Goal: Task Accomplishment & Management: Use online tool/utility

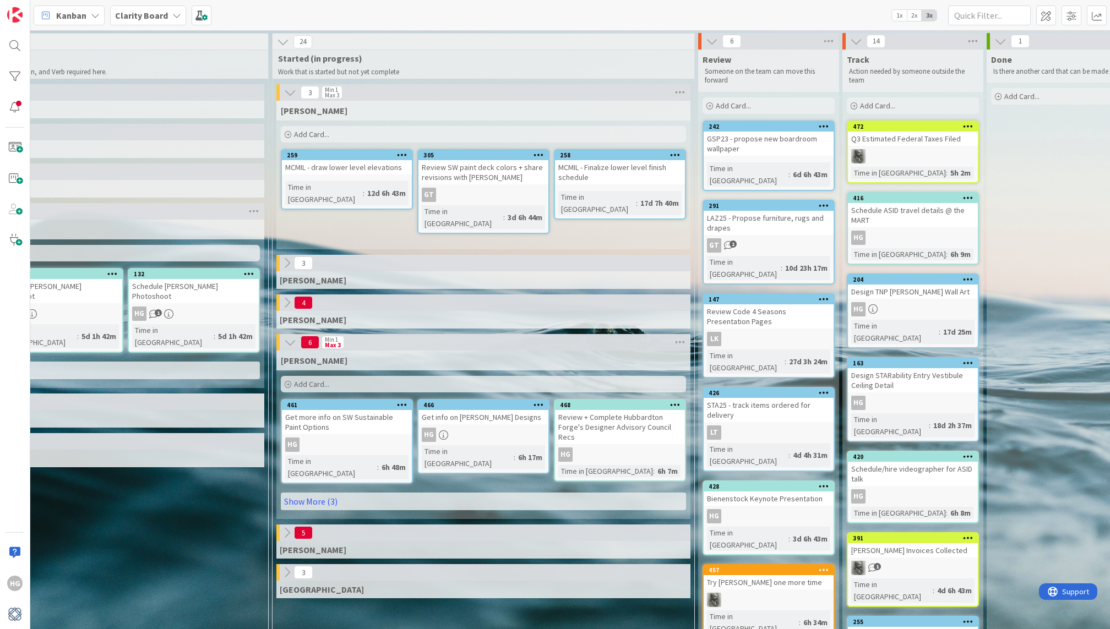
scroll to position [0, 890]
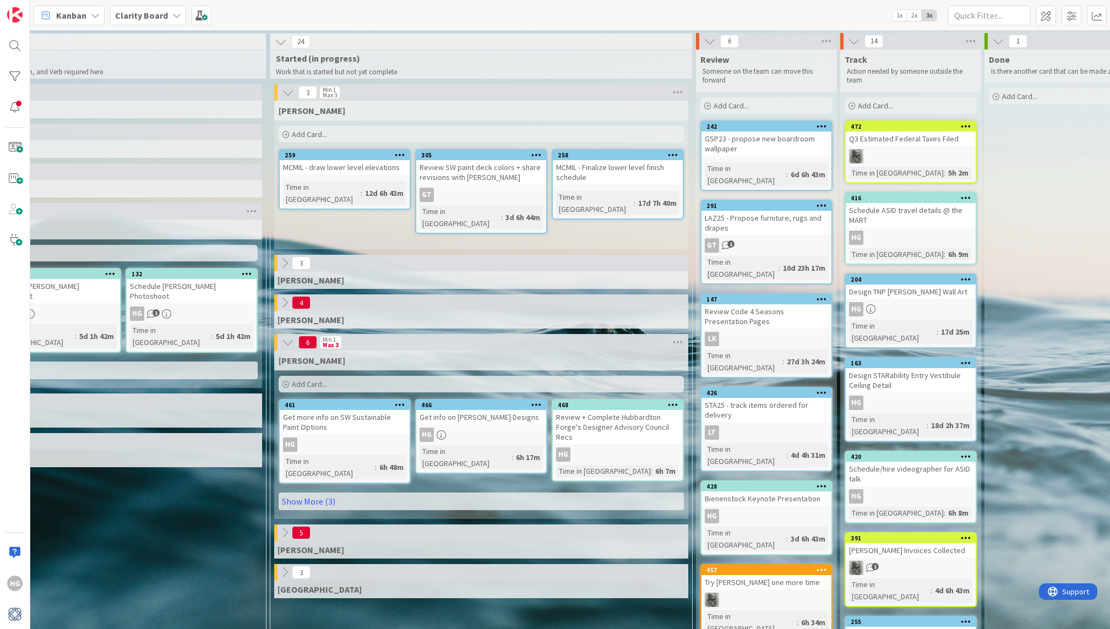
click at [878, 97] on div "Add Card..." at bounding box center [911, 105] width 132 height 17
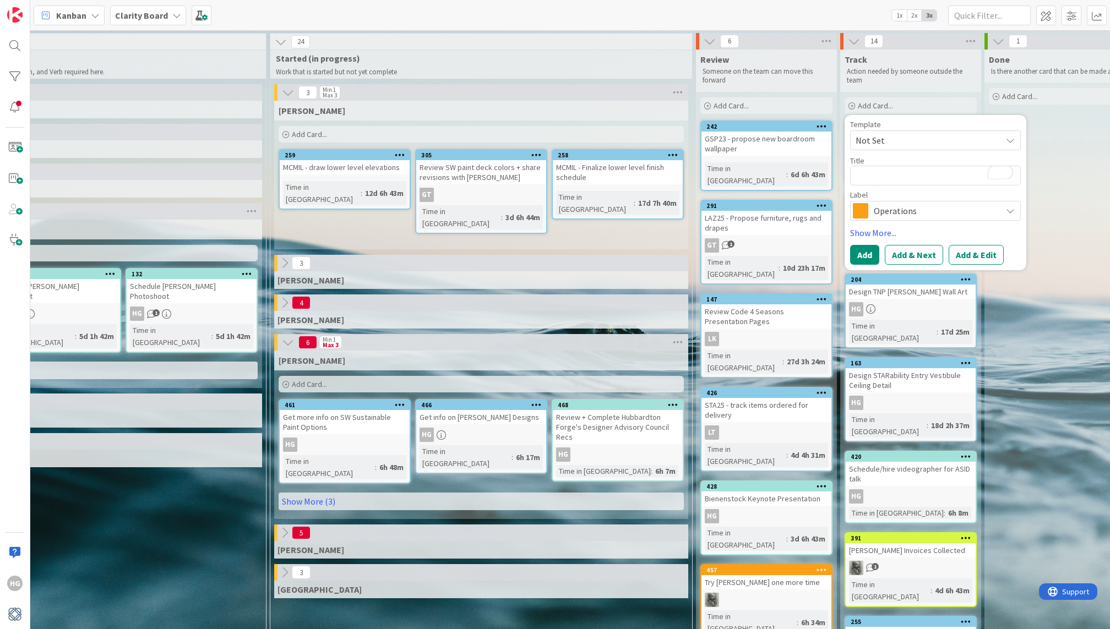
click at [870, 205] on div "Operations" at bounding box center [935, 211] width 171 height 20
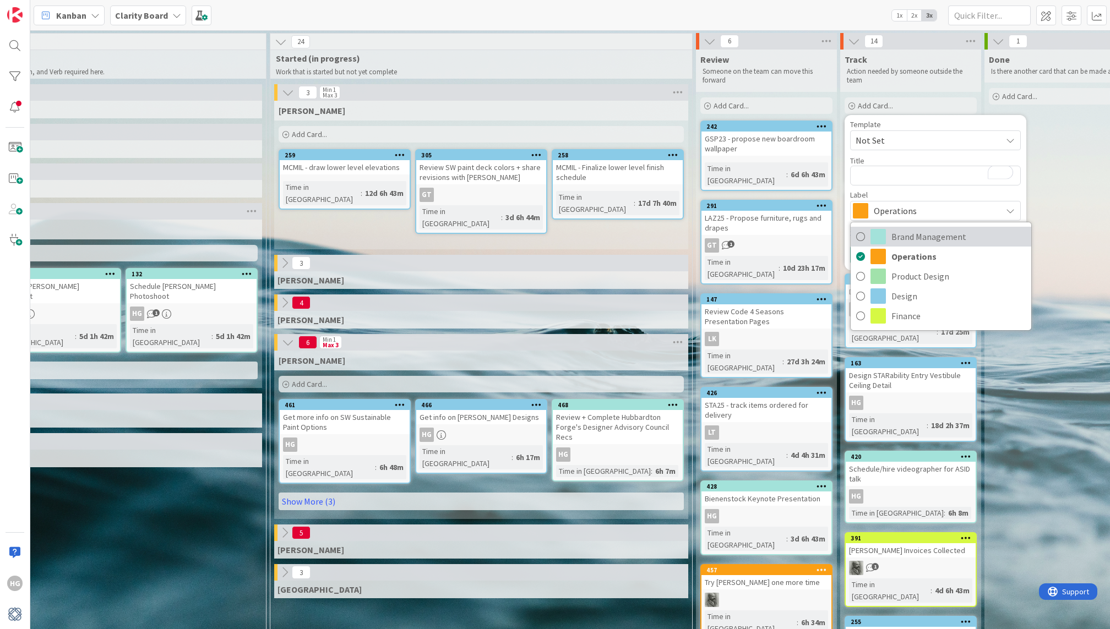
click at [899, 230] on span "Brand Management" at bounding box center [959, 237] width 134 height 17
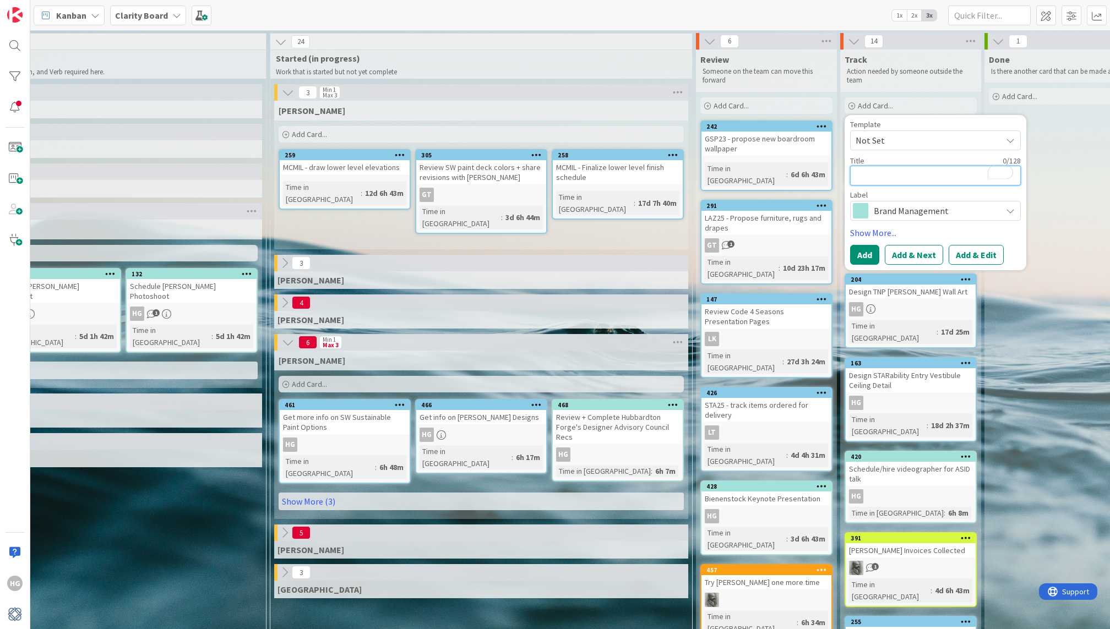
click at [880, 180] on textarea "To enrich screen reader interactions, please activate Accessibility in Grammarl…" at bounding box center [935, 176] width 171 height 20
type textarea "x"
type textarea "R"
type textarea "x"
type textarea "Re"
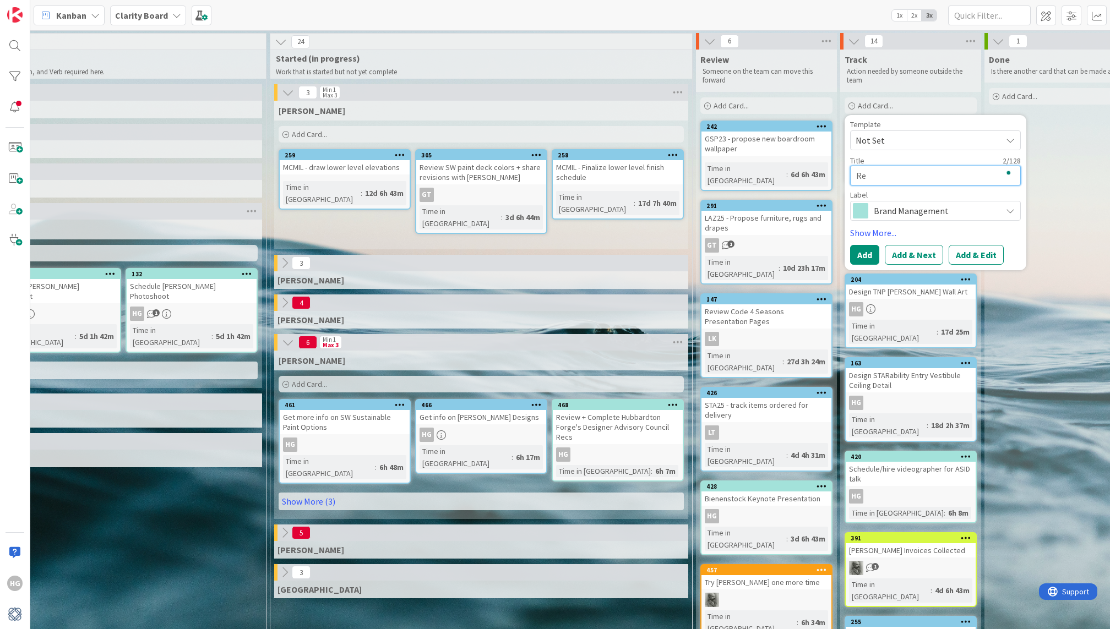
type textarea "x"
type textarea "Re-"
type textarea "x"
type textarea "Re-S"
type textarea "x"
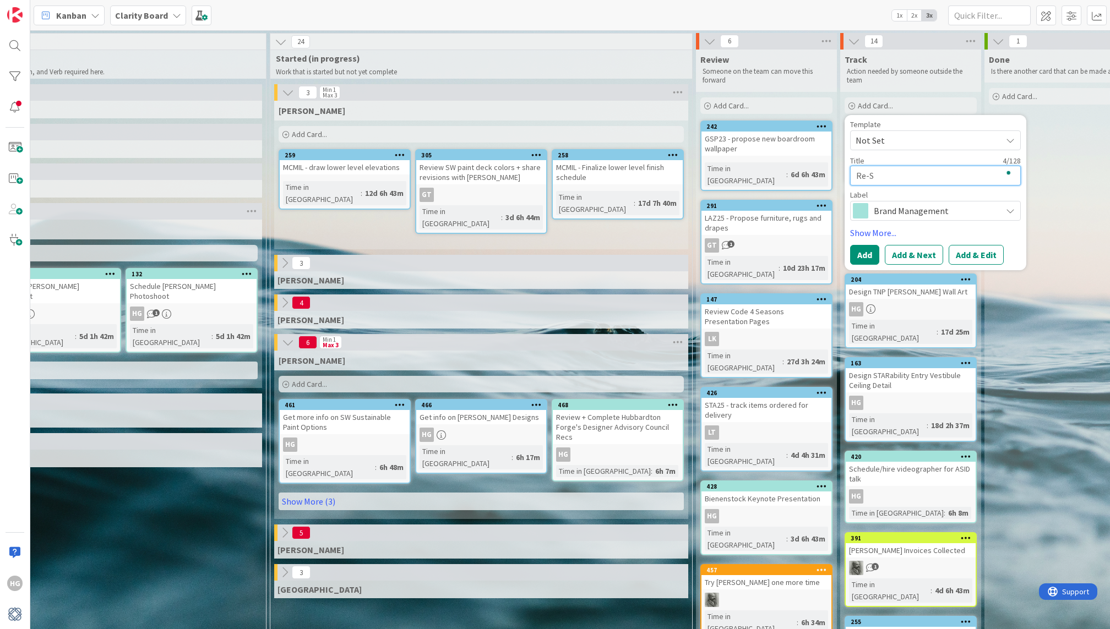
type textarea "Re-Sh"
type textarea "x"
type textarea "Re-Sho"
type textarea "x"
type textarea "Re-Shoo"
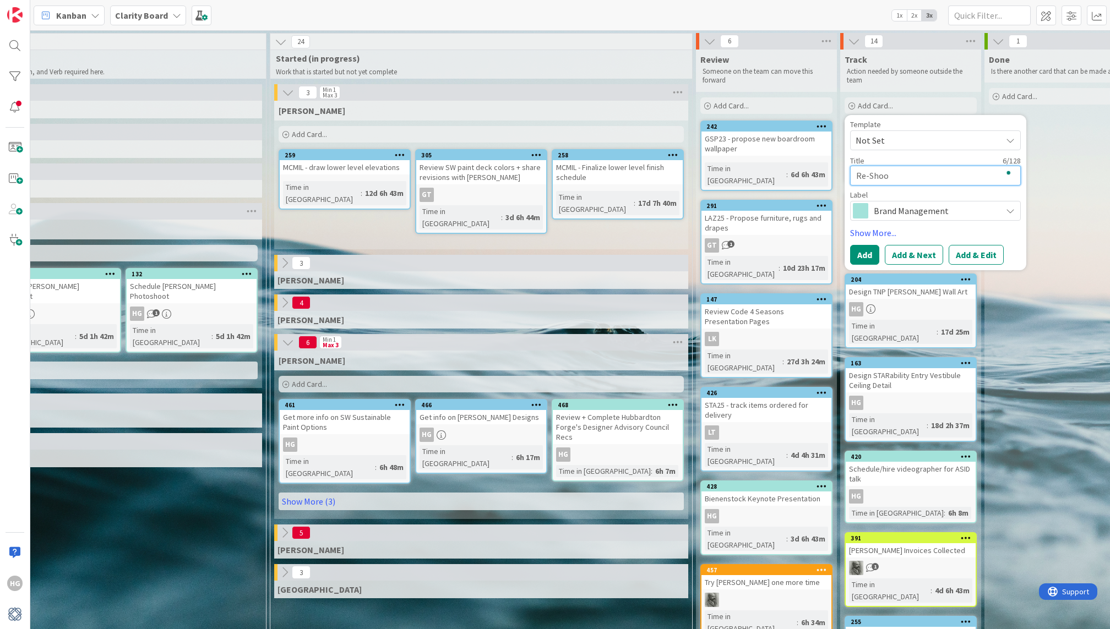
type textarea "x"
type textarea "Re-Shoot"
type textarea "x"
type textarea "Re-Shoot"
type textarea "x"
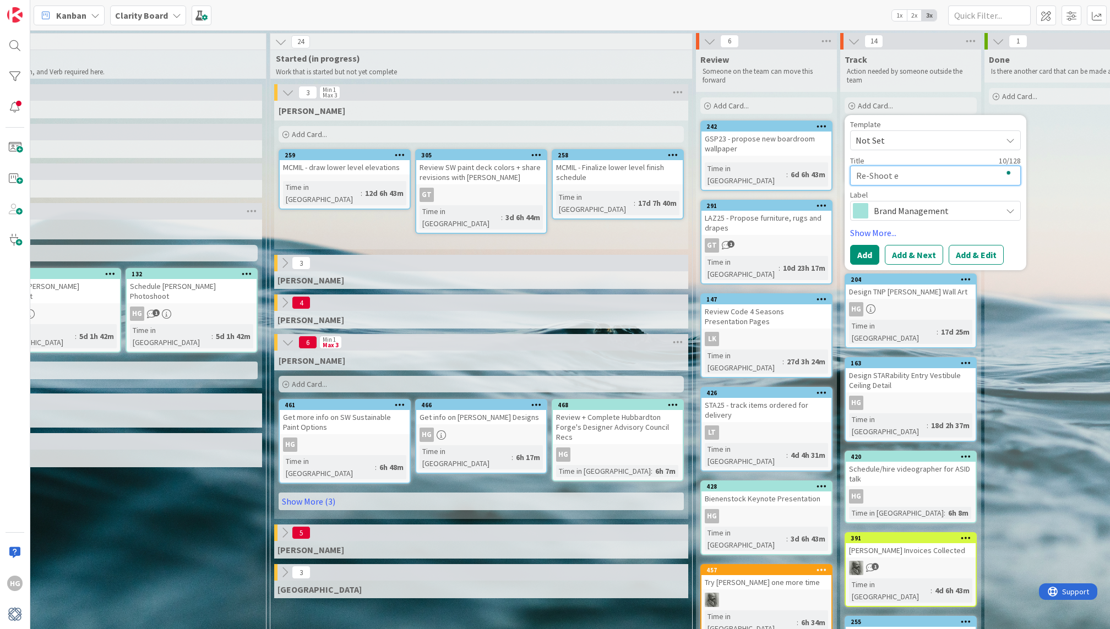
type textarea "Re-Shoot"
type textarea "x"
type textarea "Re-Shoot E"
type textarea "x"
type textarea "Re-Shoot Ex"
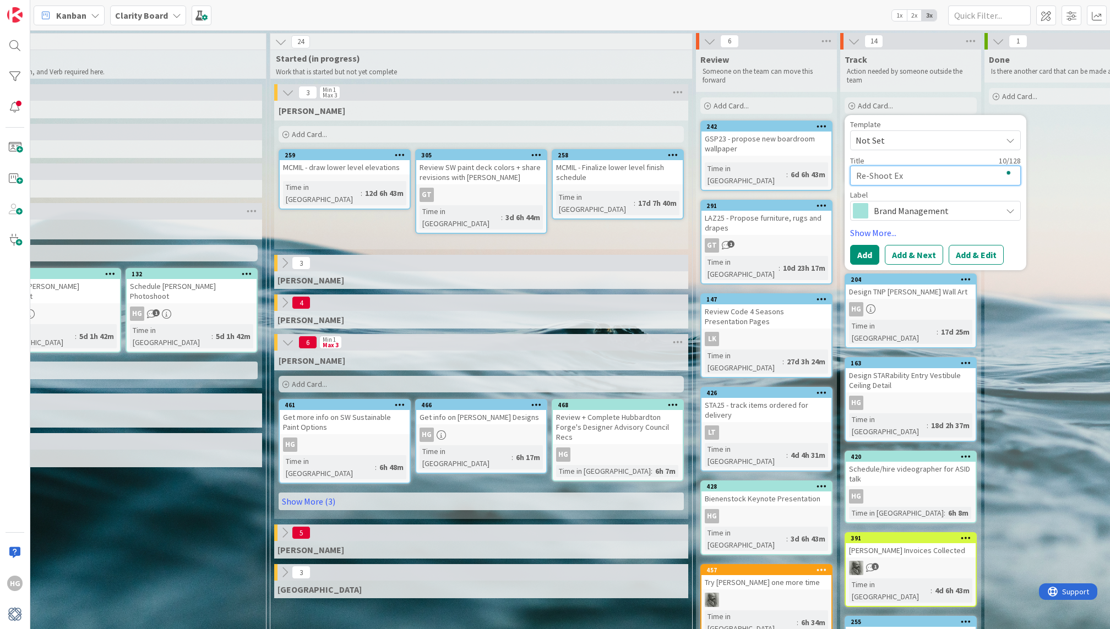
type textarea "x"
type textarea "Re-Shoot Ext"
type textarea "x"
type textarea "Re-Shoot Exte"
type textarea "x"
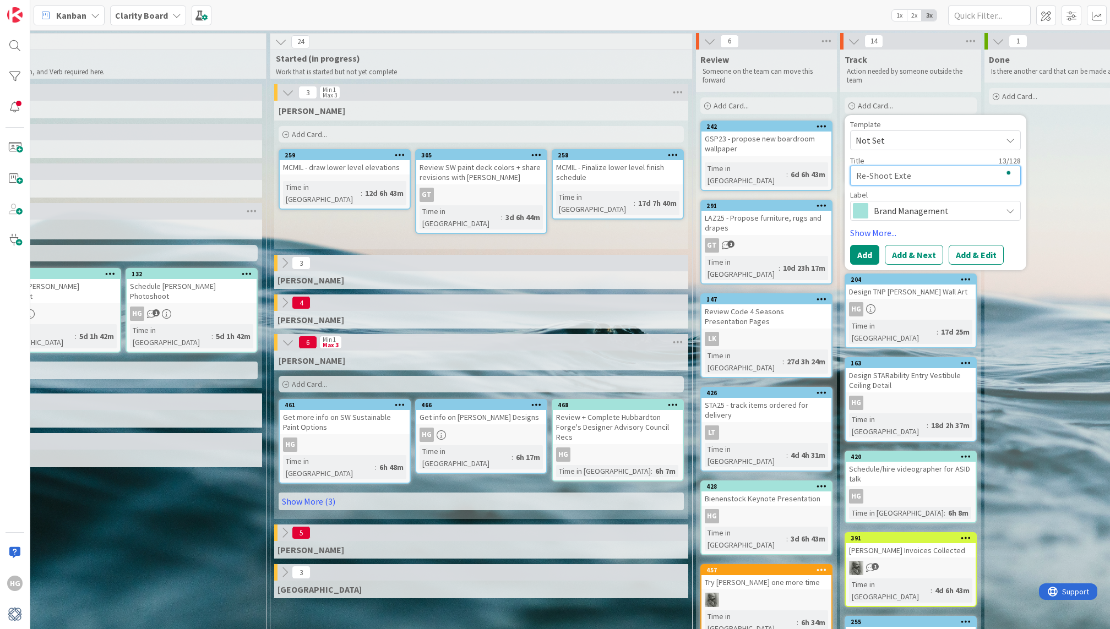
type textarea "Re-Shoot Exter"
type textarea "x"
type textarea "Re-Shoot Exteri"
type textarea "x"
type textarea "Re-Shoot Exterio"
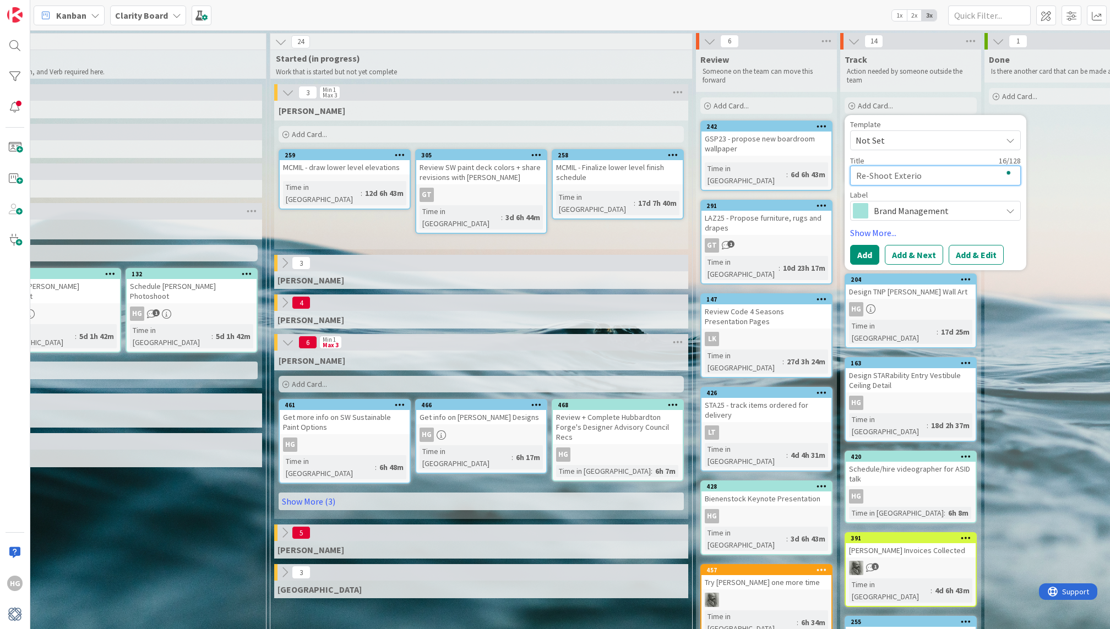
type textarea "x"
type textarea "Re-Shoot Exterior"
type textarea "x"
type textarea "Re-Shoot Exterior"
type textarea "x"
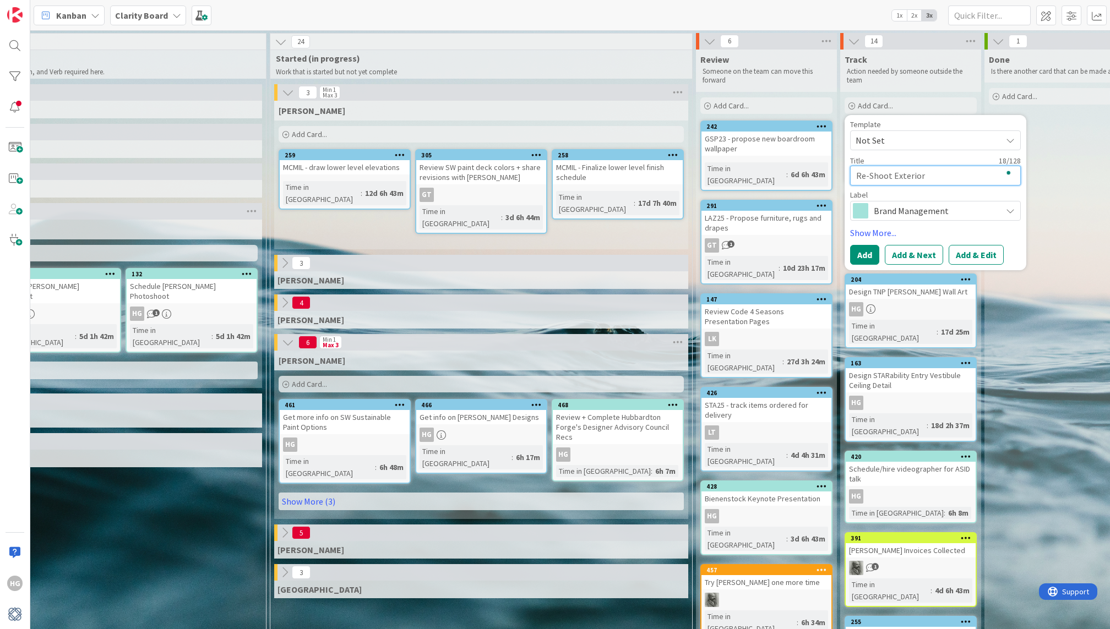
type textarea "Re-Shoot Exterior o"
type textarea "x"
type textarea "Re-Shoot Exterior of"
type textarea "x"
type textarea "Re-Shoot Exterior of"
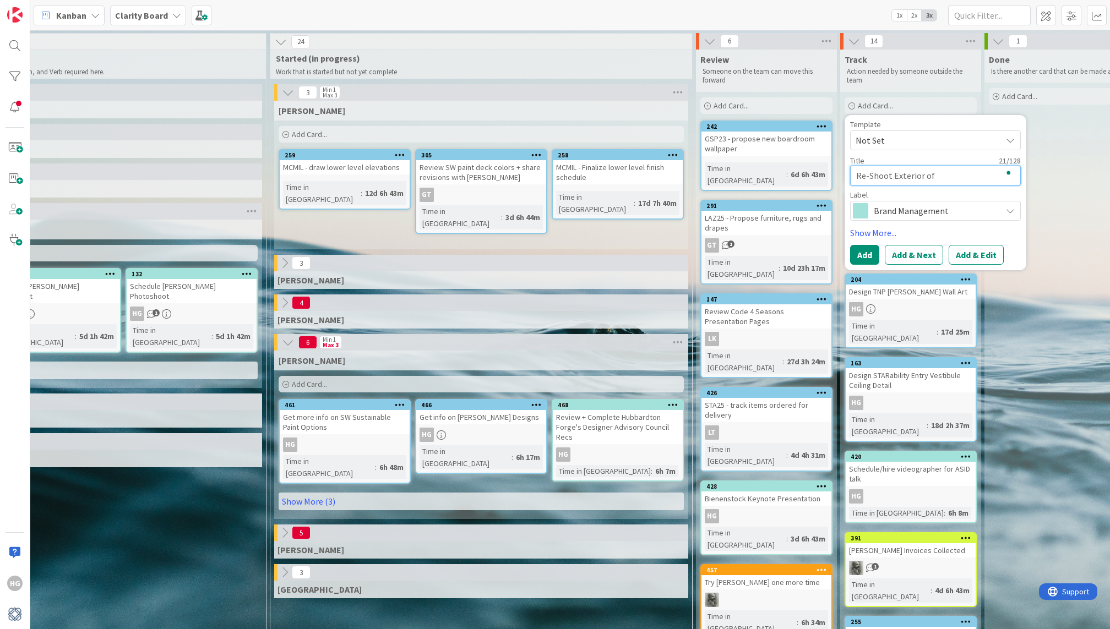
type textarea "x"
type textarea "Re-Shoot Exterior of S"
type textarea "x"
type textarea "Re-Shoot Exterior of ST"
type textarea "x"
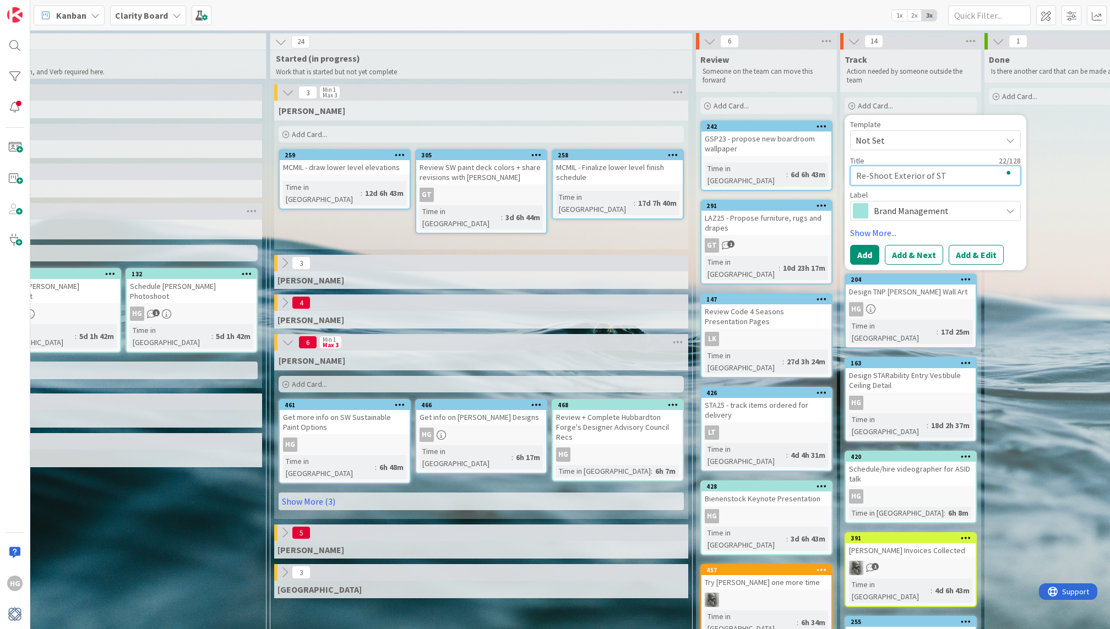
type textarea "Re-Shoot Exterior of STA"
type textarea "x"
type textarea "Re-Shoot Exterior of STAR"
type textarea "x"
type textarea "Re-Shoot Exterior of STARa"
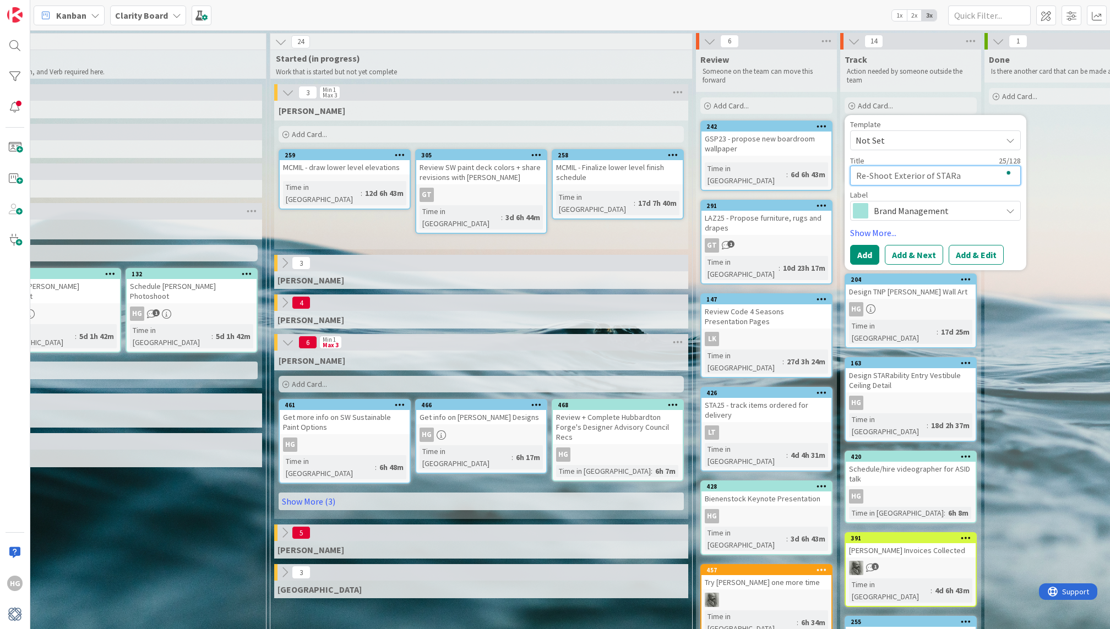
type textarea "x"
type textarea "Re-Shoot Exterior of STARab"
type textarea "x"
type textarea "Re-Shoot Exterior of STARabi"
type textarea "x"
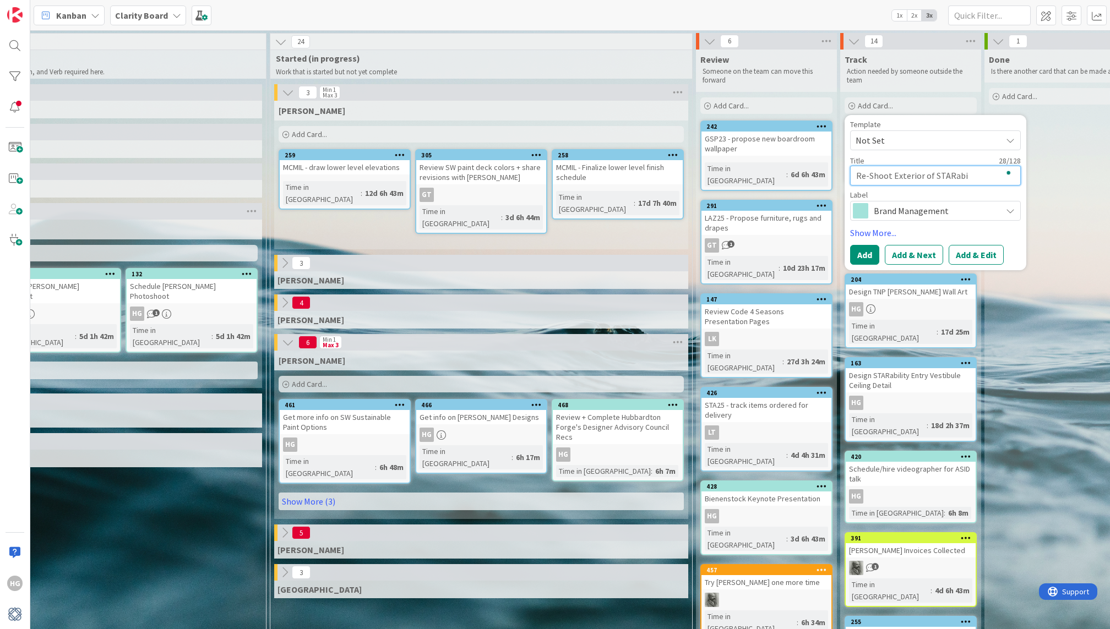
type textarea "Re-Shoot Exterior of STARabil"
type textarea "x"
type textarea "Re-Shoot Exterior of STARabili"
type textarea "x"
type textarea "Re-Shoot Exterior of STARability"
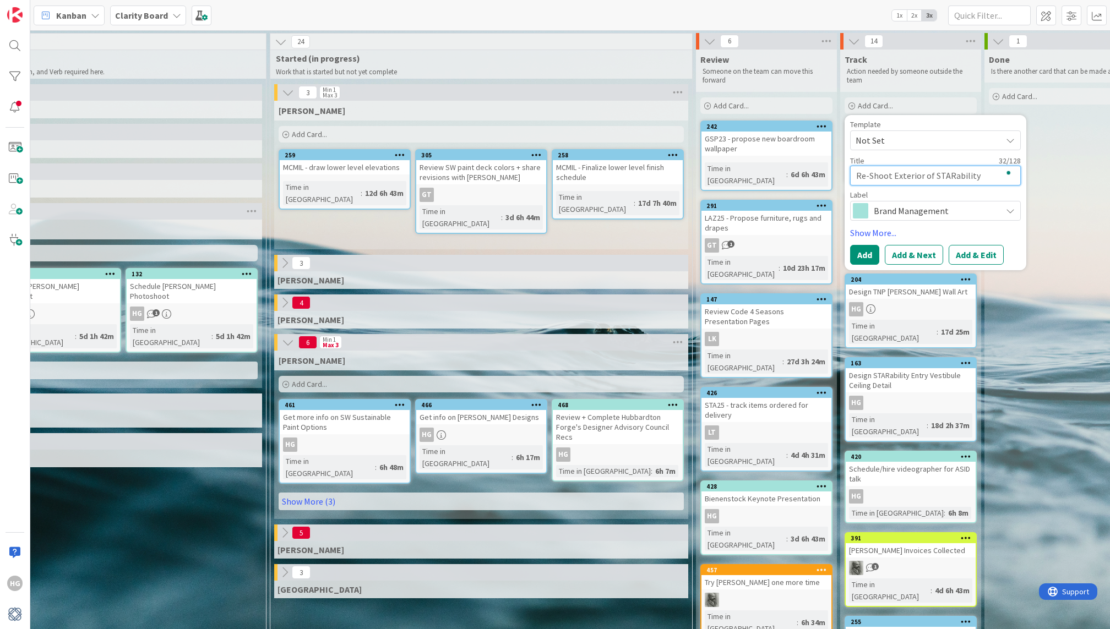
type textarea "x"
type textarea "Re-Shoot Exterior of STARability"
type textarea "x"
type textarea "Re-Shoot Exterior of STARability C"
type textarea "x"
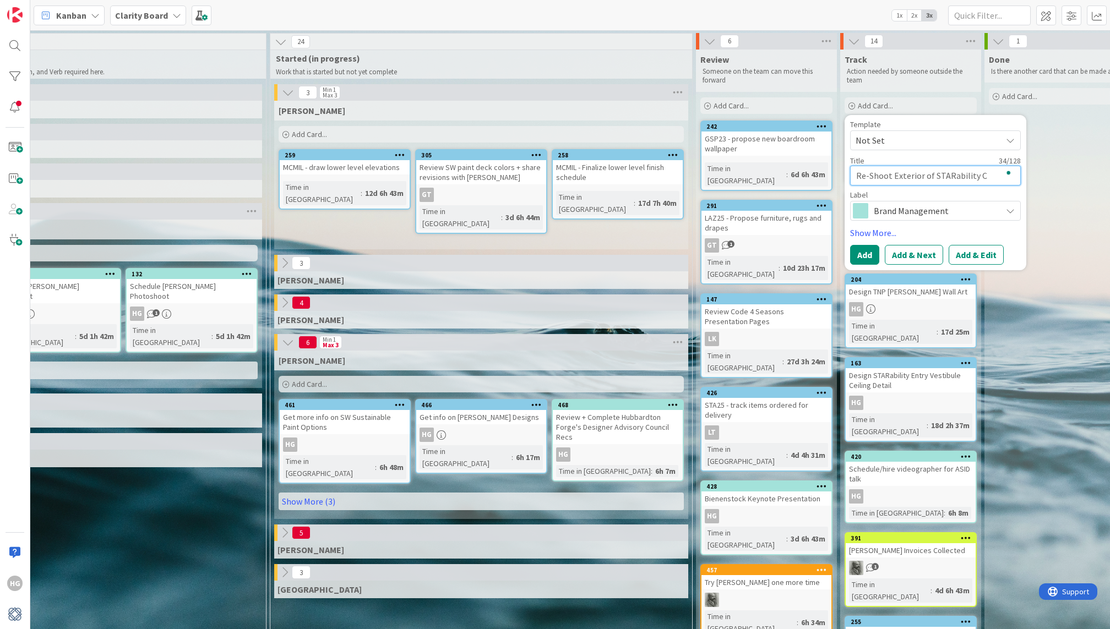
type textarea "Re-Shoot Exterior of STARability Ca"
type textarea "x"
type textarea "Re-Shoot Exterior of STARability Cam"
type textarea "x"
type textarea "Re-Shoot Exterior of STARability Camp"
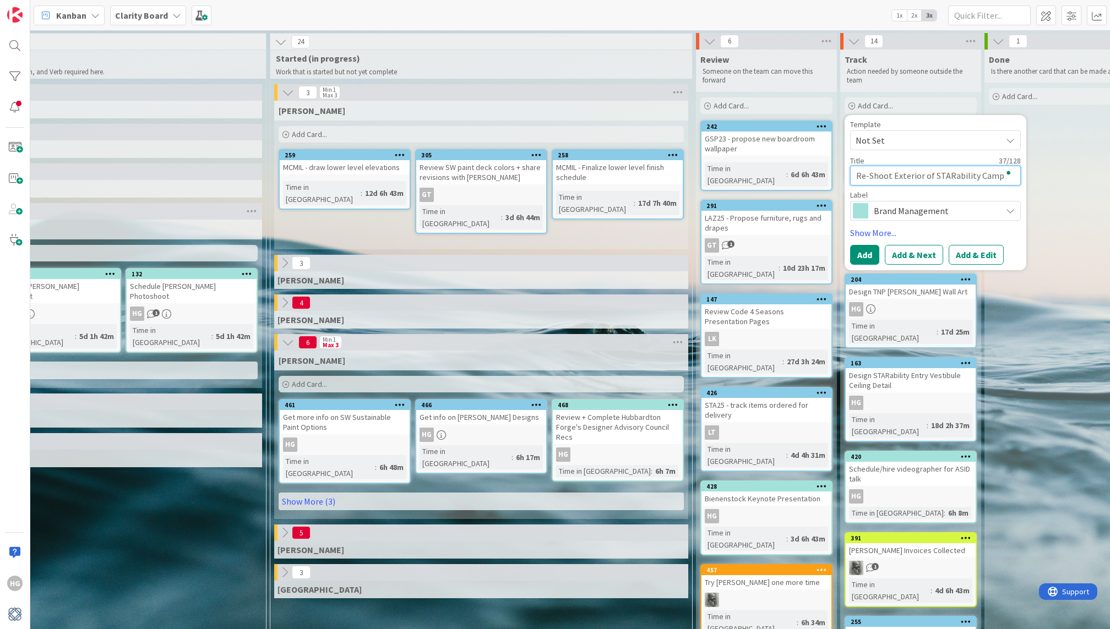
type textarea "x"
type textarea "Re-Shoot Exterior of STARability Campu"
type textarea "x"
type textarea "Re-Shoot Exterior of STARability Campus"
click at [879, 227] on link "Show More..." at bounding box center [935, 232] width 171 height 13
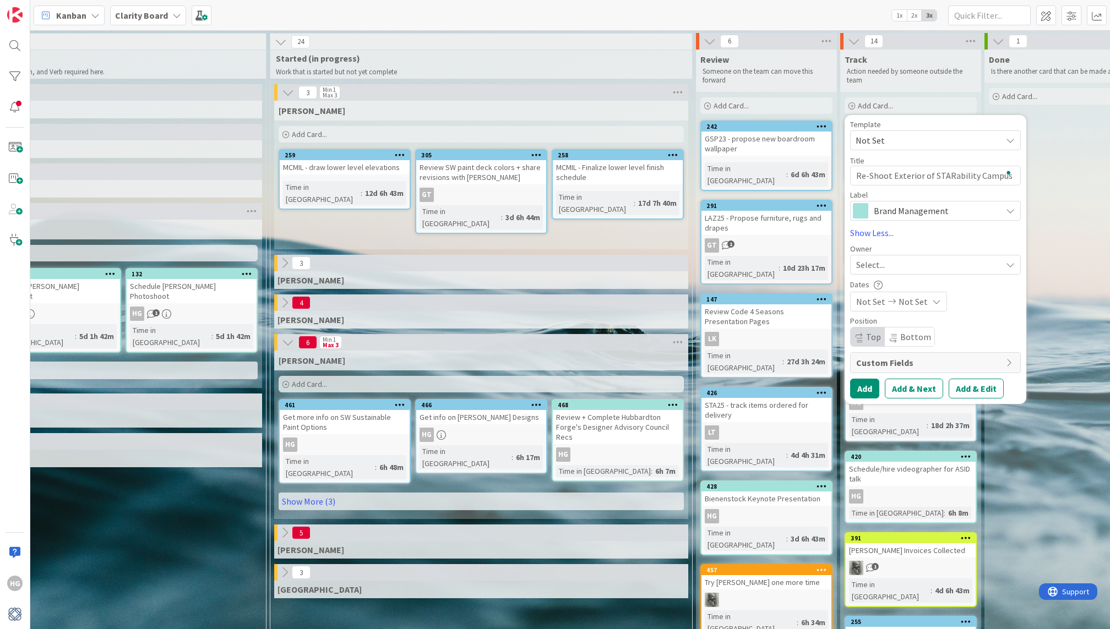
click at [869, 264] on span "Select..." at bounding box center [870, 264] width 29 height 13
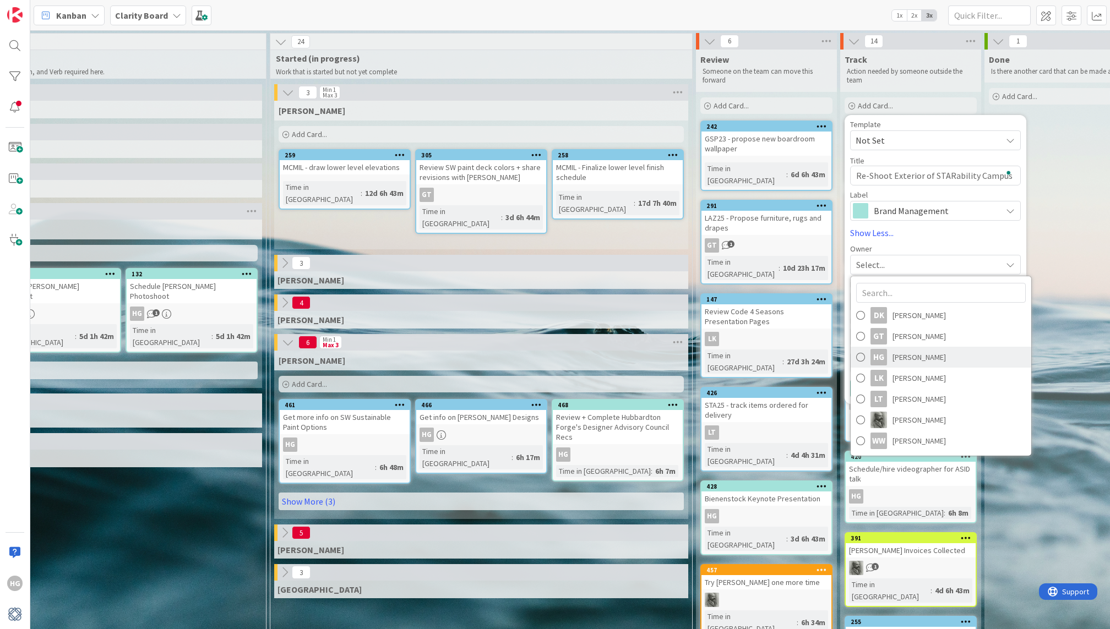
click at [858, 355] on span at bounding box center [860, 357] width 9 height 17
type textarea "x"
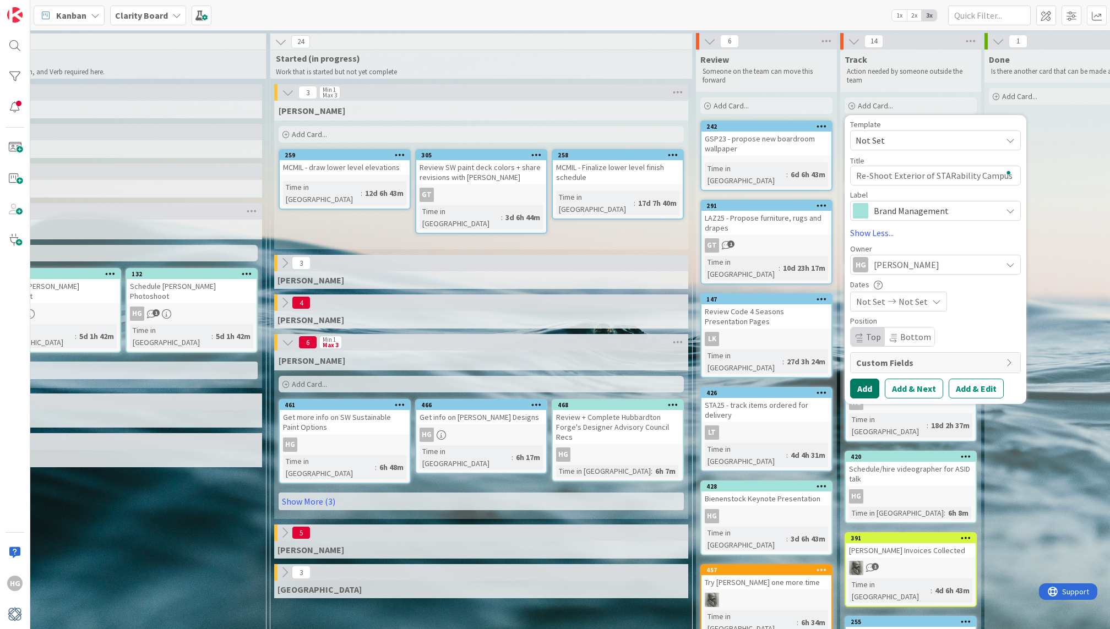
click at [865, 382] on button "Add" at bounding box center [864, 389] width 29 height 20
